Goal: Task Accomplishment & Management: Use online tool/utility

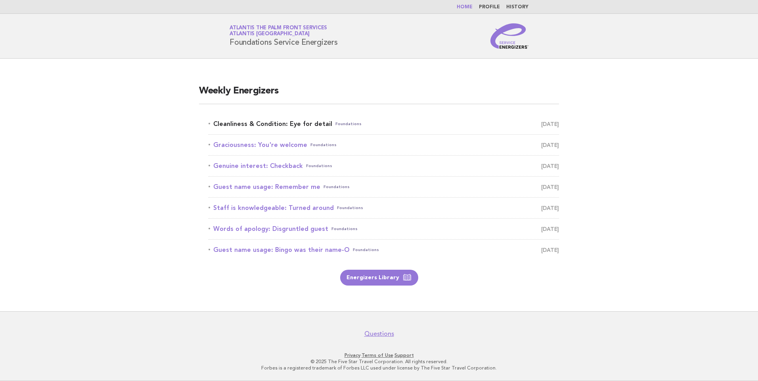
click at [242, 126] on link "Cleanliness & Condition: Eye for detail Foundations [DATE]" at bounding box center [384, 124] width 351 height 11
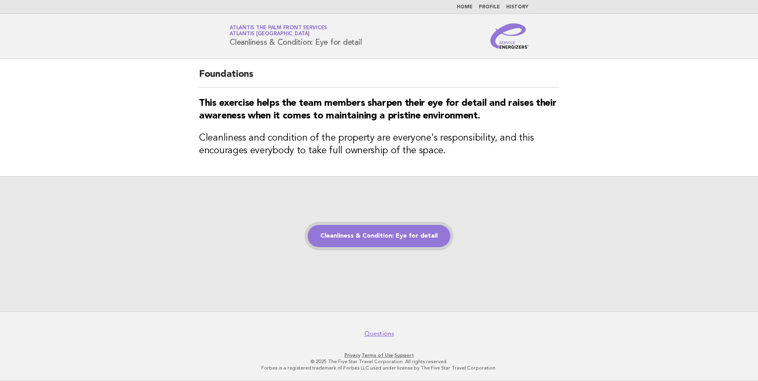
click at [358, 246] on link "Cleanliness & Condition: Eye for detail" at bounding box center [379, 236] width 143 height 22
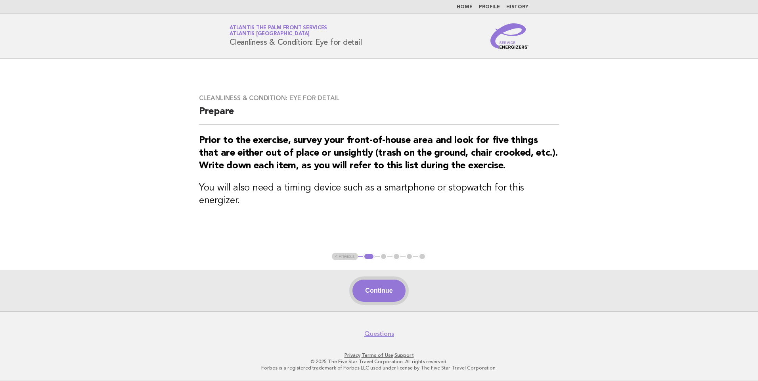
click at [383, 285] on button "Continue" at bounding box center [379, 291] width 53 height 22
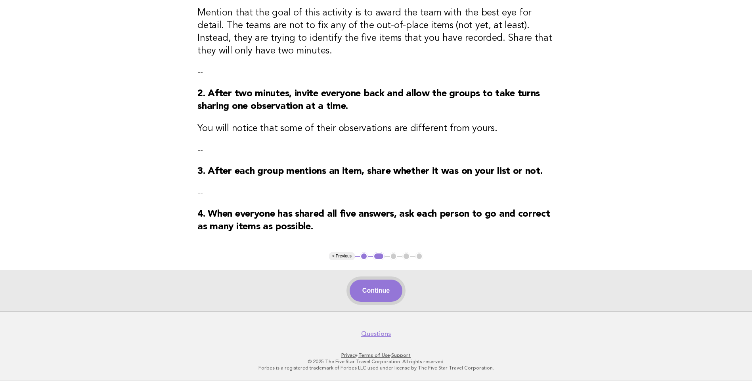
click at [391, 290] on button "Continue" at bounding box center [376, 291] width 53 height 22
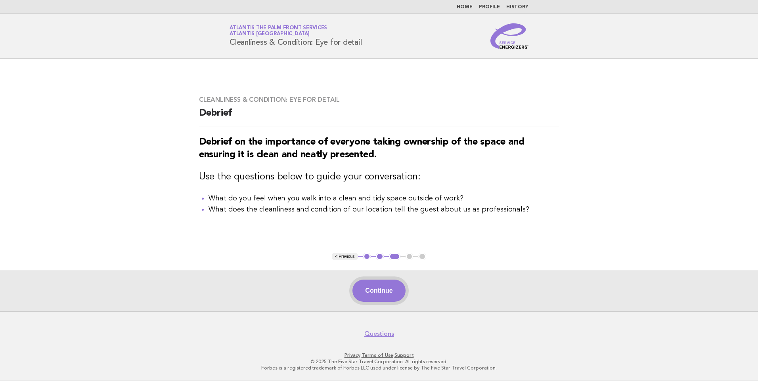
click at [395, 288] on button "Continue" at bounding box center [379, 291] width 53 height 22
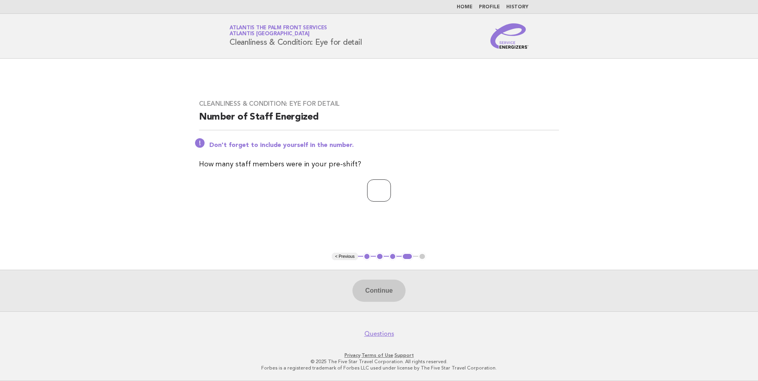
click at [370, 189] on input "number" at bounding box center [379, 191] width 24 height 22
type input "*"
click at [379, 287] on button "Continue" at bounding box center [379, 291] width 53 height 22
